Goal: Task Accomplishment & Management: Use online tool/utility

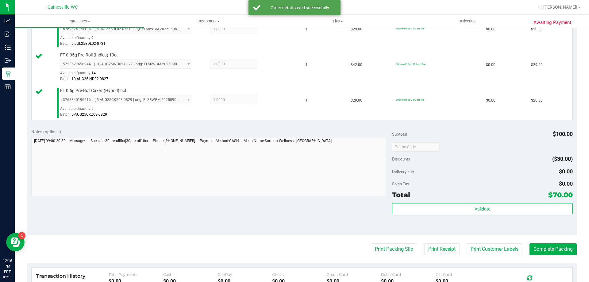
scroll to position [184, 0]
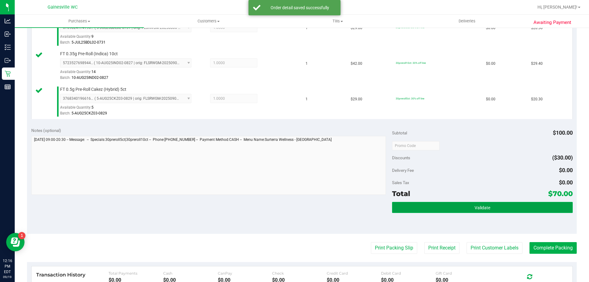
click at [440, 211] on button "Validate" at bounding box center [482, 207] width 180 height 11
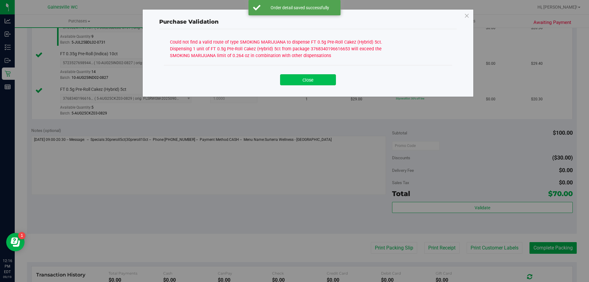
click at [313, 76] on button "Close" at bounding box center [308, 79] width 56 height 11
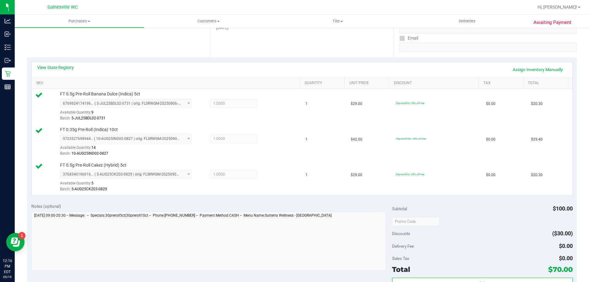
scroll to position [92, 0]
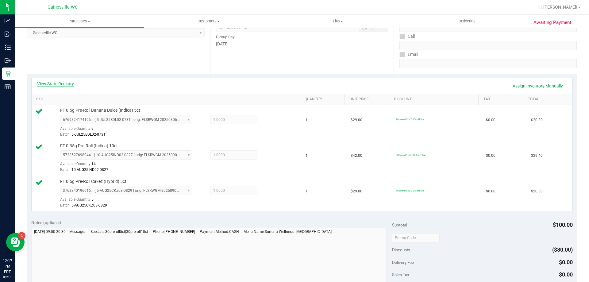
click at [59, 84] on link "View State Registry" at bounding box center [55, 84] width 37 height 6
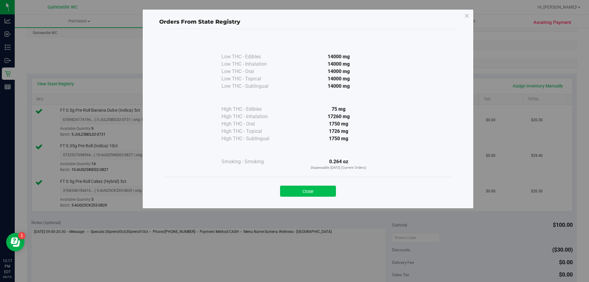
click at [324, 192] on button "Close" at bounding box center [308, 191] width 56 height 11
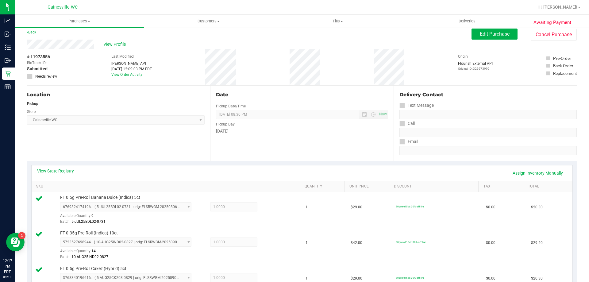
scroll to position [0, 0]
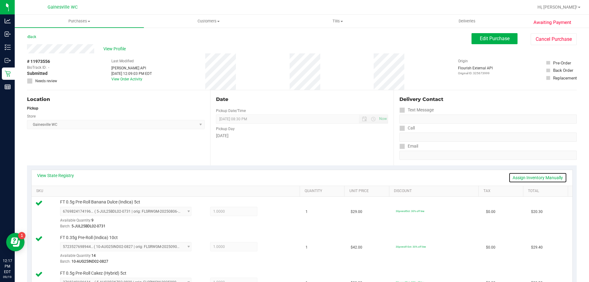
click at [541, 178] on link "Assign Inventory Manually" at bounding box center [538, 177] width 58 height 10
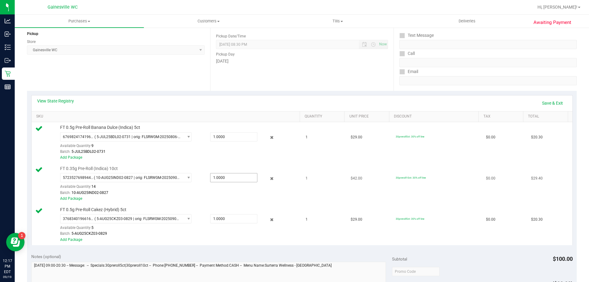
scroll to position [92, 0]
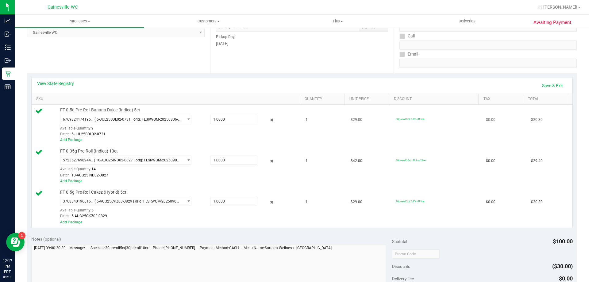
click at [270, 125] on div "6769824174196996 ( 5-JUL25BDL02-0731 | orig: FLSRWGM-20250806-2080 ) 6769824174…" at bounding box center [178, 126] width 237 height 22
click at [270, 123] on icon at bounding box center [272, 120] width 6 height 7
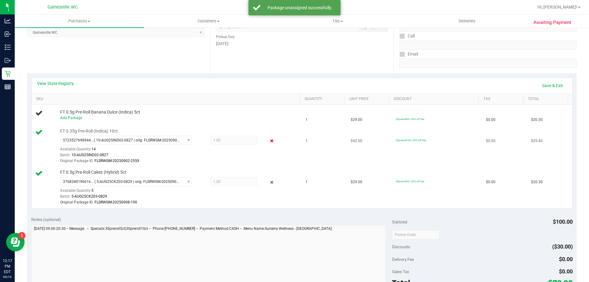
click at [269, 138] on icon at bounding box center [272, 140] width 6 height 7
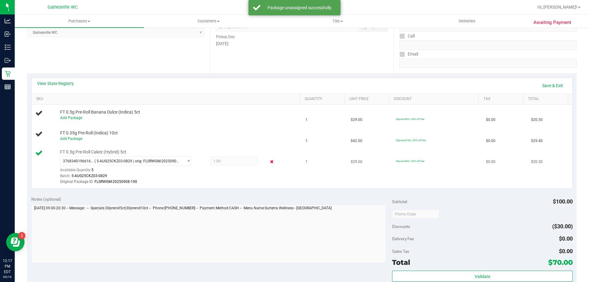
click at [269, 163] on icon at bounding box center [272, 161] width 6 height 7
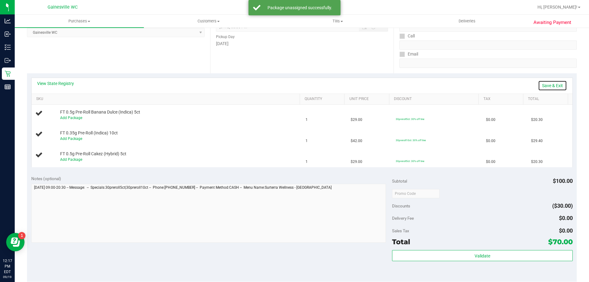
click at [545, 85] on link "Save & Exit" at bounding box center [552, 85] width 29 height 10
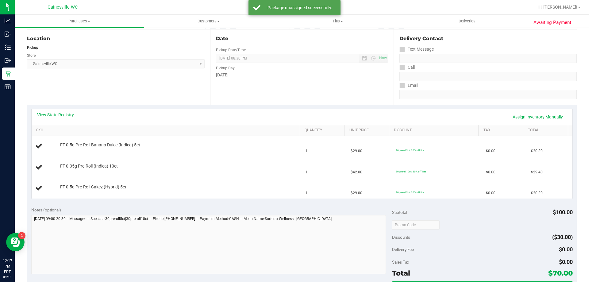
scroll to position [0, 0]
